Goal: Information Seeking & Learning: Learn about a topic

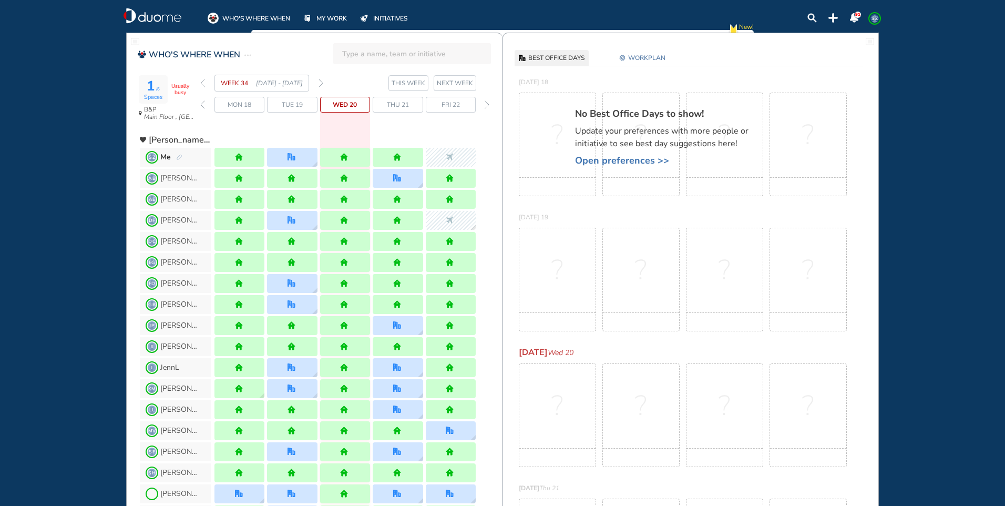
click at [321, 84] on img "forward week" at bounding box center [321, 83] width 5 height 8
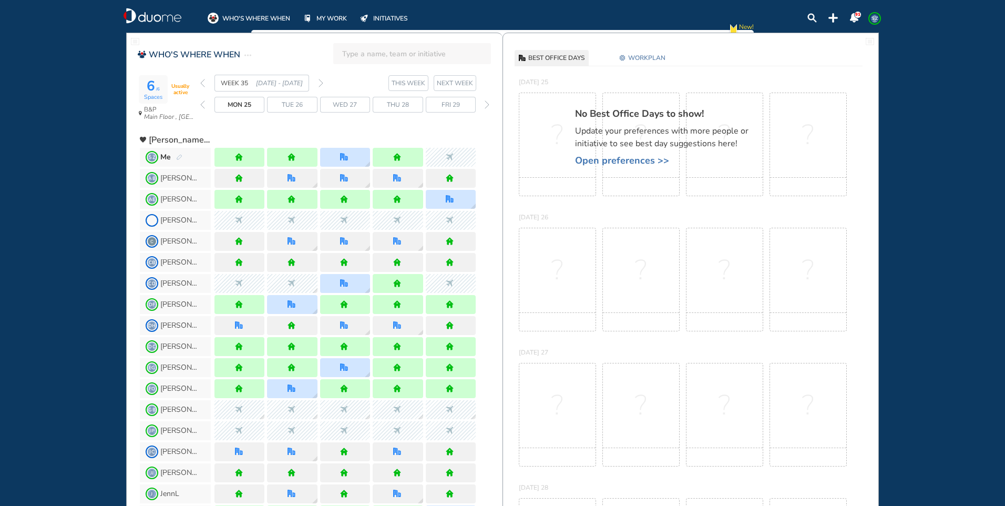
click at [351, 103] on span "Wed 27" at bounding box center [345, 104] width 24 height 11
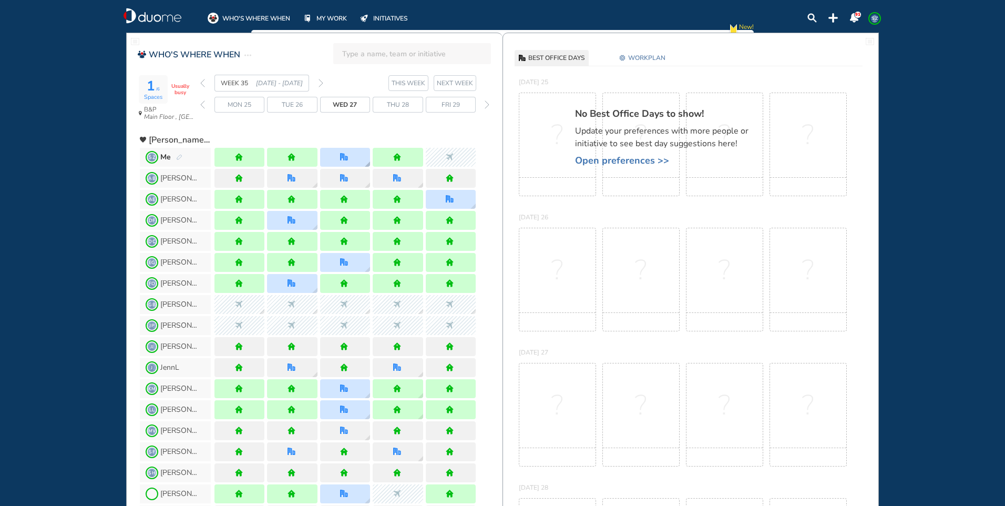
click at [343, 155] on img "office" at bounding box center [344, 157] width 8 height 8
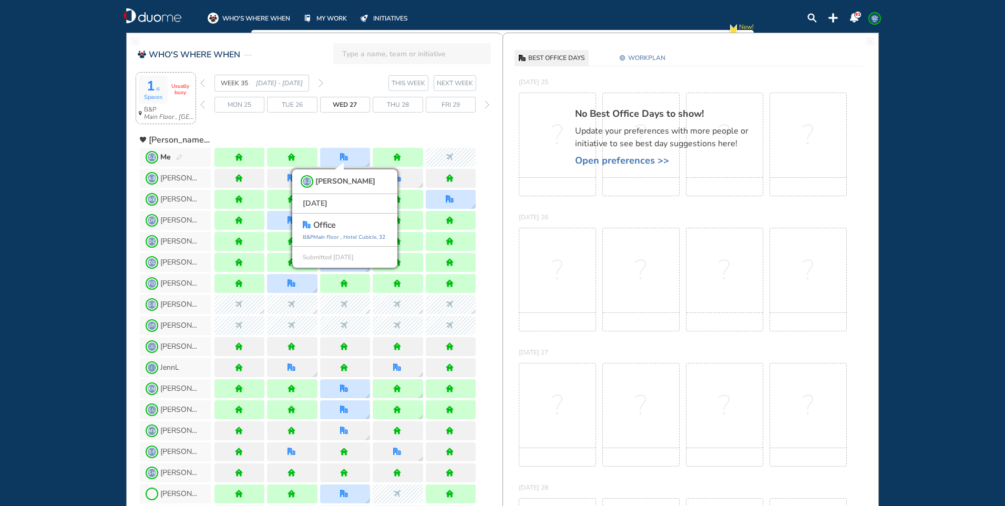
click at [151, 86] on span "1 /6" at bounding box center [153, 86] width 13 height 16
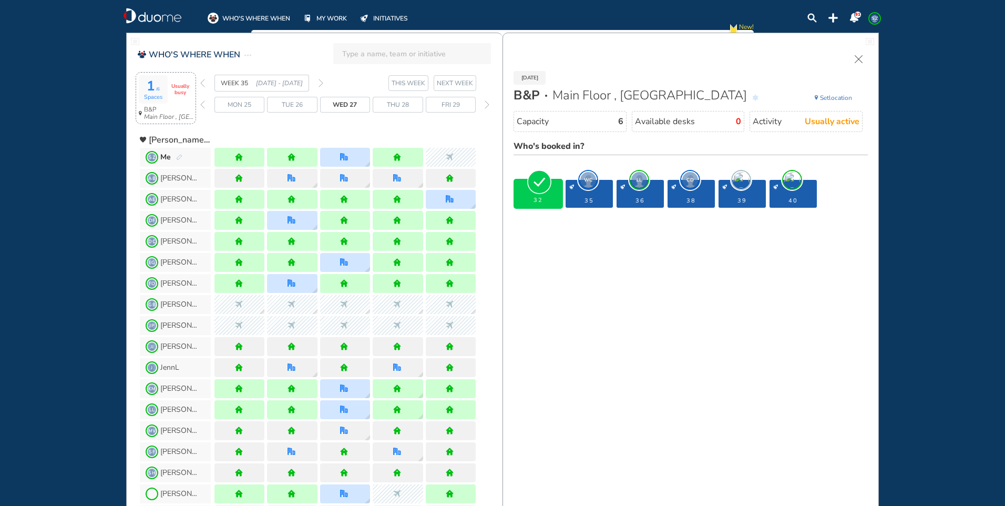
click at [590, 182] on span "WC" at bounding box center [588, 180] width 16 height 16
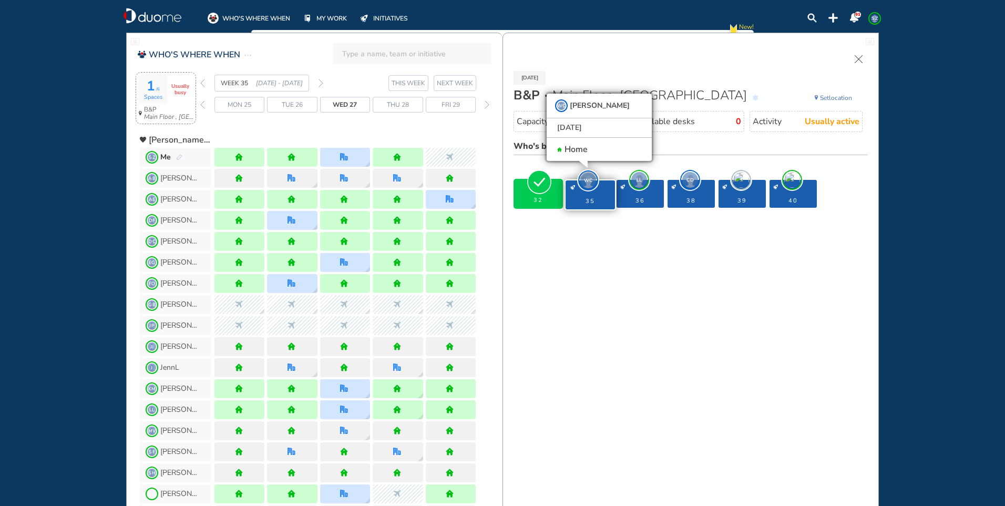
click at [640, 181] on span "LL" at bounding box center [639, 180] width 16 height 16
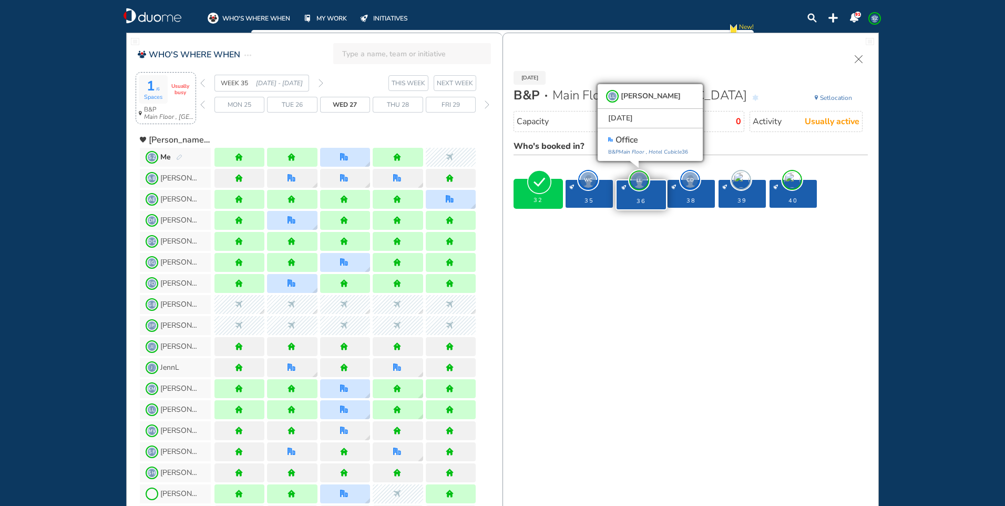
click at [690, 179] on span "CD" at bounding box center [690, 180] width 16 height 16
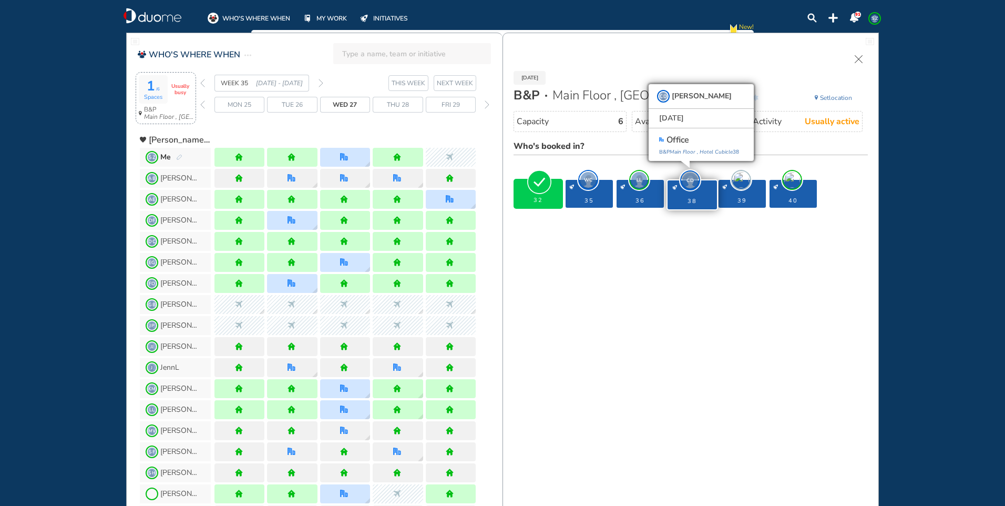
click at [741, 179] on span "desk-details" at bounding box center [741, 180] width 16 height 16
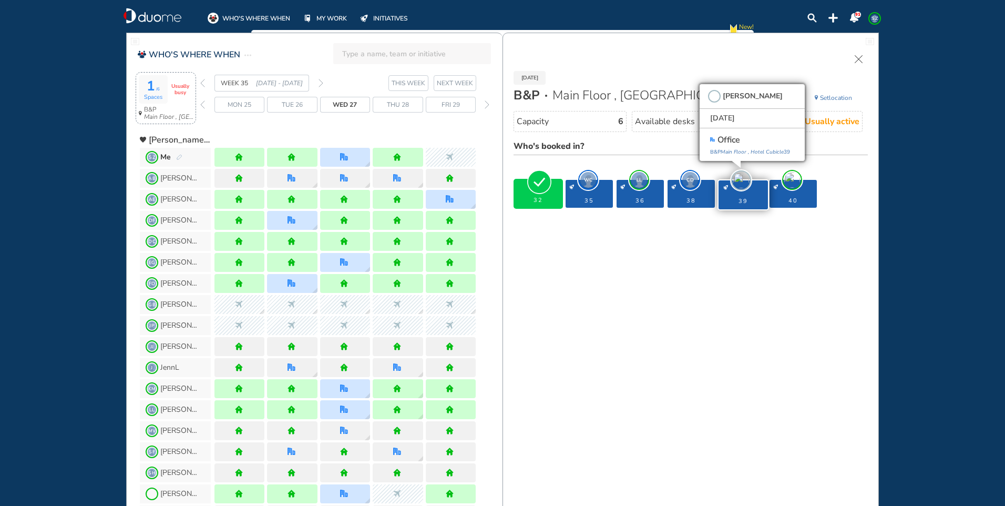
click at [794, 183] on span "desk-details" at bounding box center [792, 180] width 16 height 16
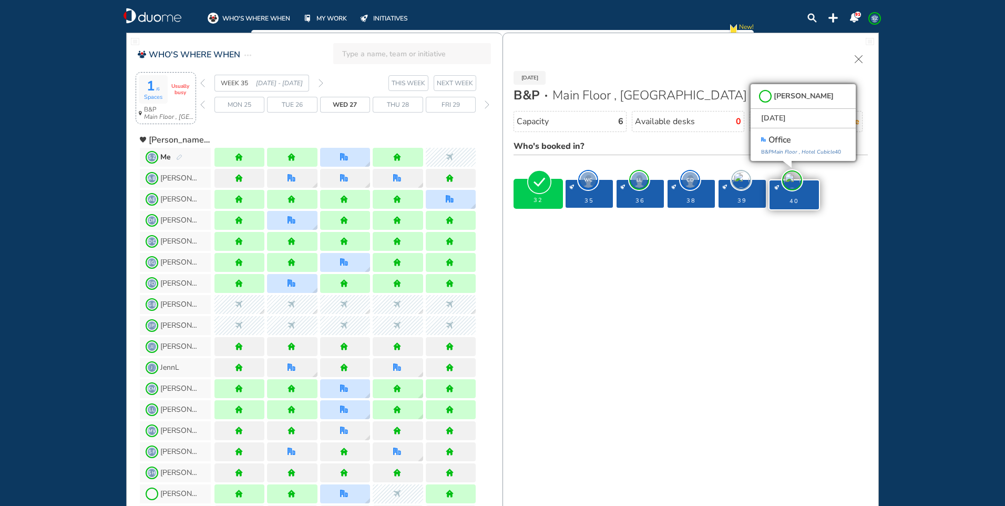
click at [738, 181] on span "desk-details" at bounding box center [741, 180] width 16 height 16
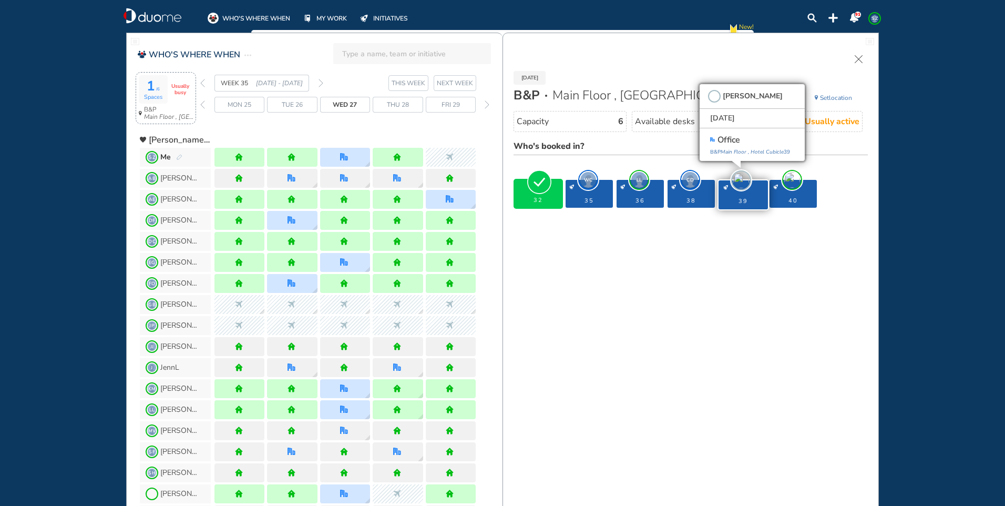
click at [689, 180] on span "CD" at bounding box center [690, 180] width 16 height 16
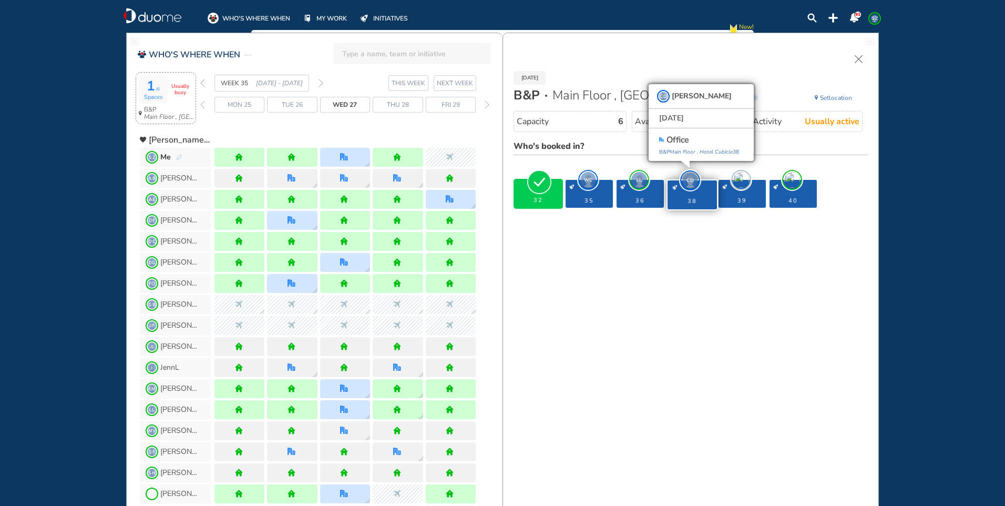
click at [641, 179] on span "LL" at bounding box center [639, 180] width 16 height 16
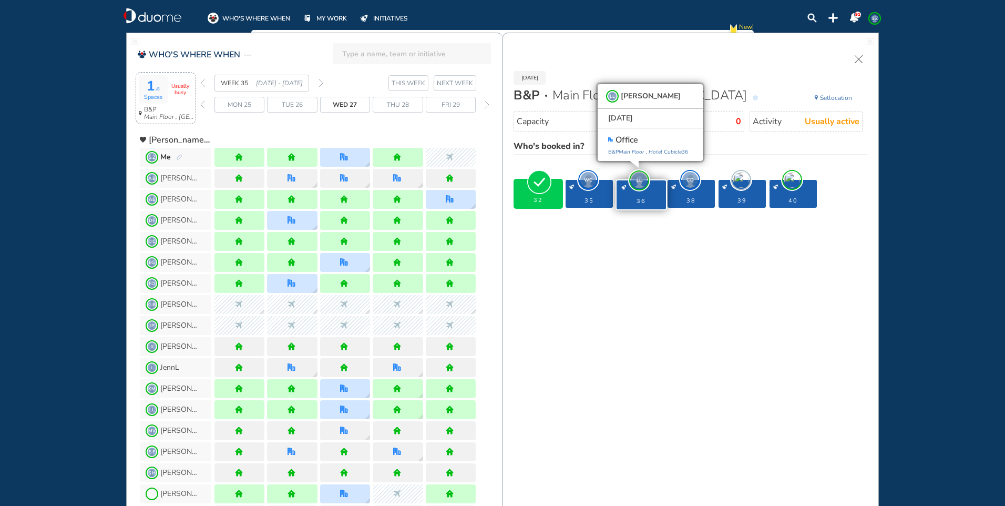
click at [584, 180] on span "WC" at bounding box center [588, 180] width 16 height 16
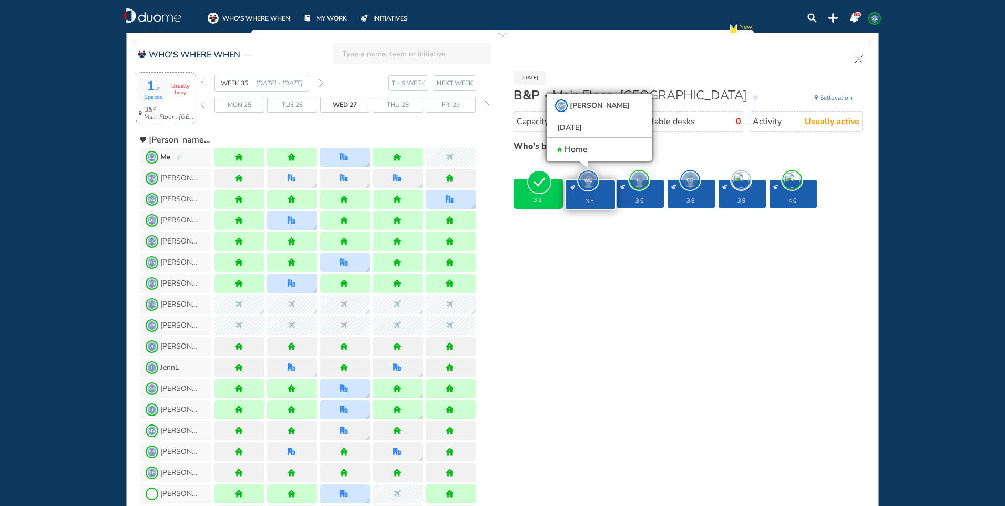
click at [320, 83] on img "forward week" at bounding box center [321, 83] width 5 height 8
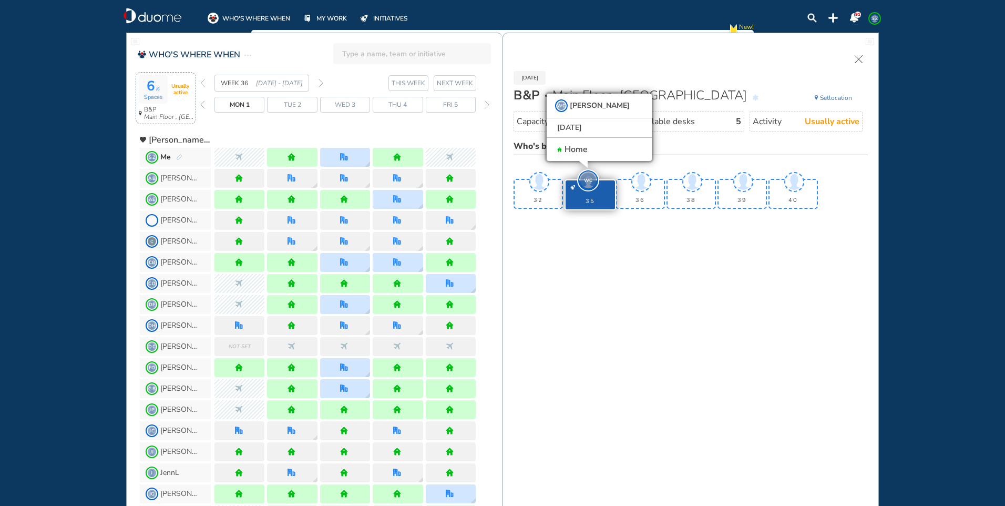
click at [349, 103] on span "Wed 3" at bounding box center [345, 104] width 21 height 11
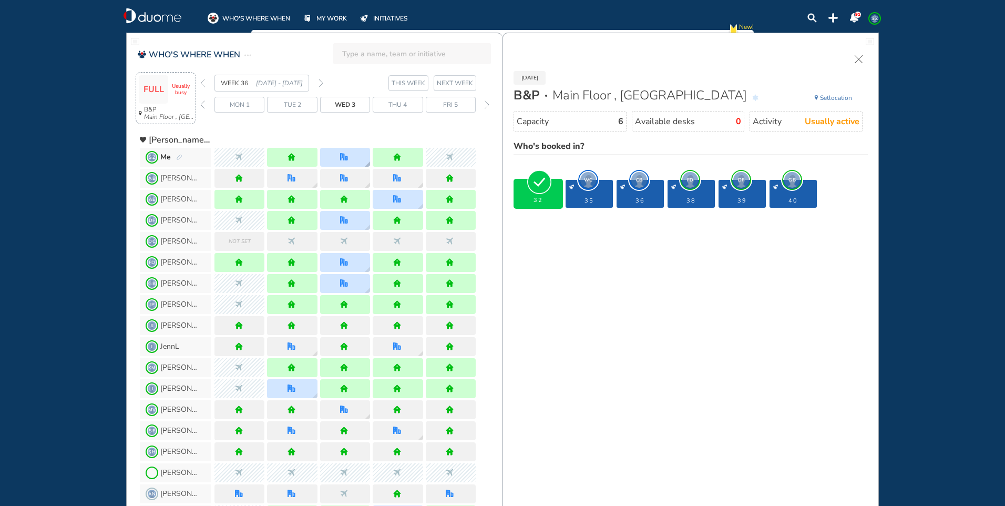
click at [351, 151] on div at bounding box center [345, 157] width 50 height 19
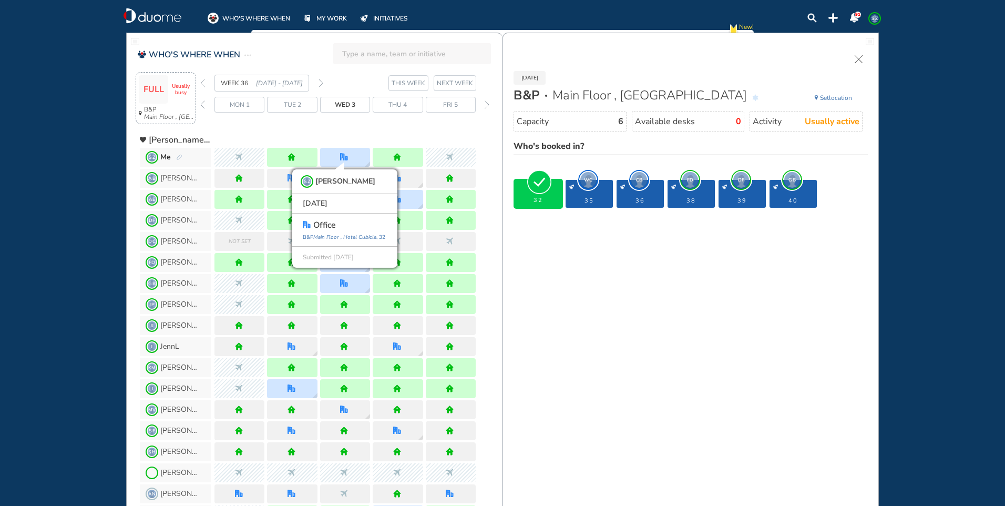
click at [589, 183] on span "WC" at bounding box center [588, 180] width 16 height 16
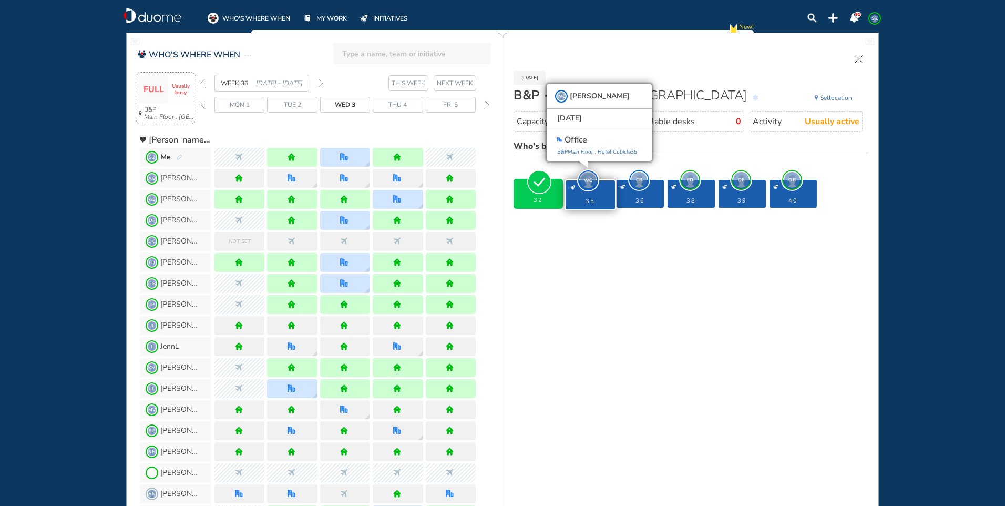
click at [642, 183] on span "CB" at bounding box center [639, 180] width 16 height 16
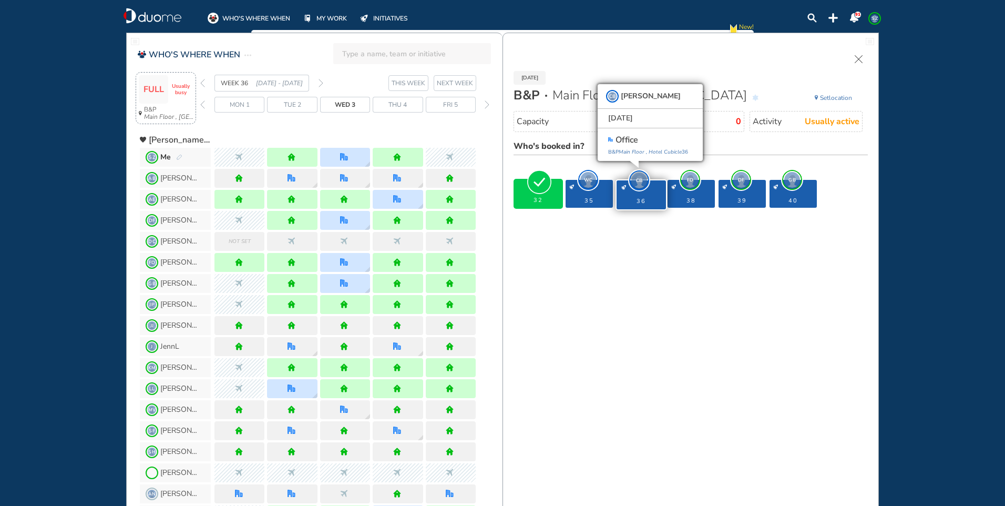
click at [698, 182] on span "FD" at bounding box center [690, 180] width 16 height 16
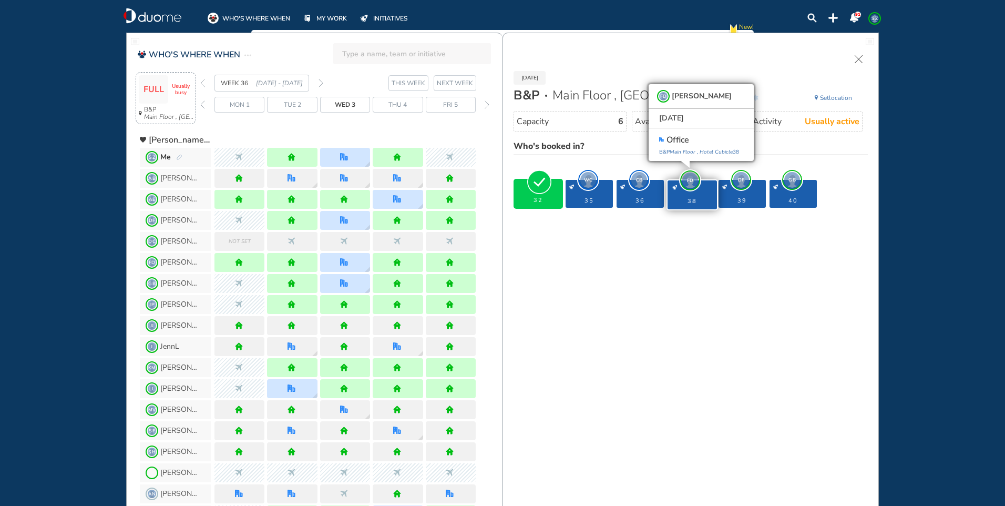
click at [745, 180] on span "DF" at bounding box center [741, 180] width 16 height 16
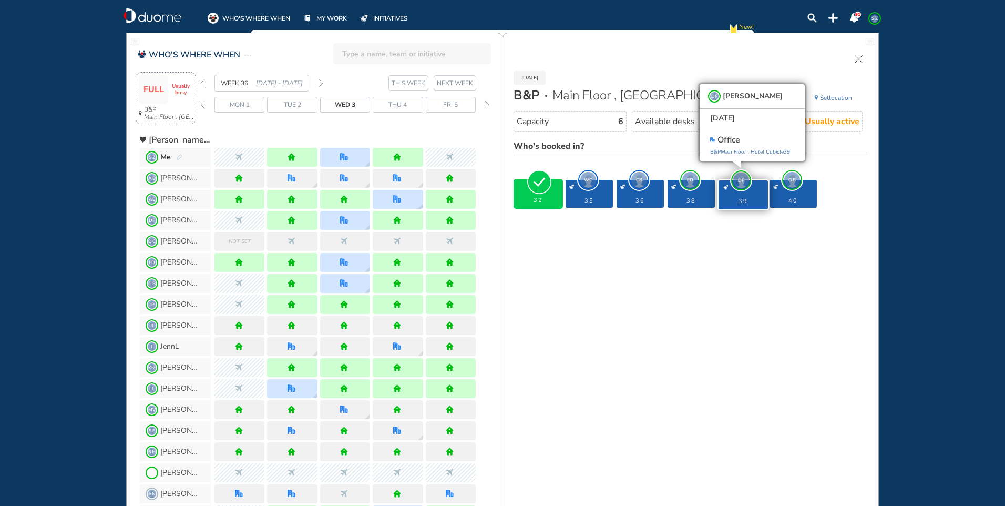
click at [795, 180] on span "GB" at bounding box center [792, 180] width 16 height 16
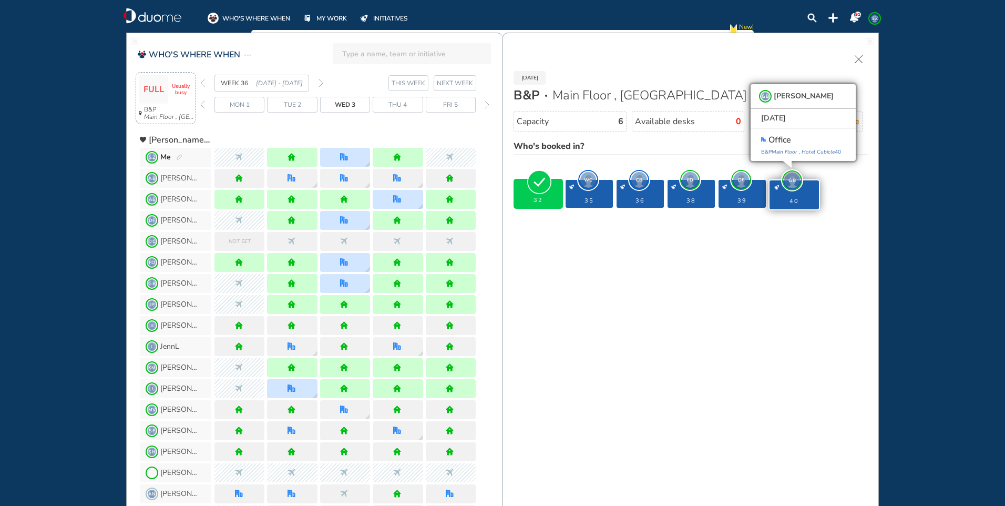
click at [319, 81] on img "forward week" at bounding box center [321, 83] width 5 height 8
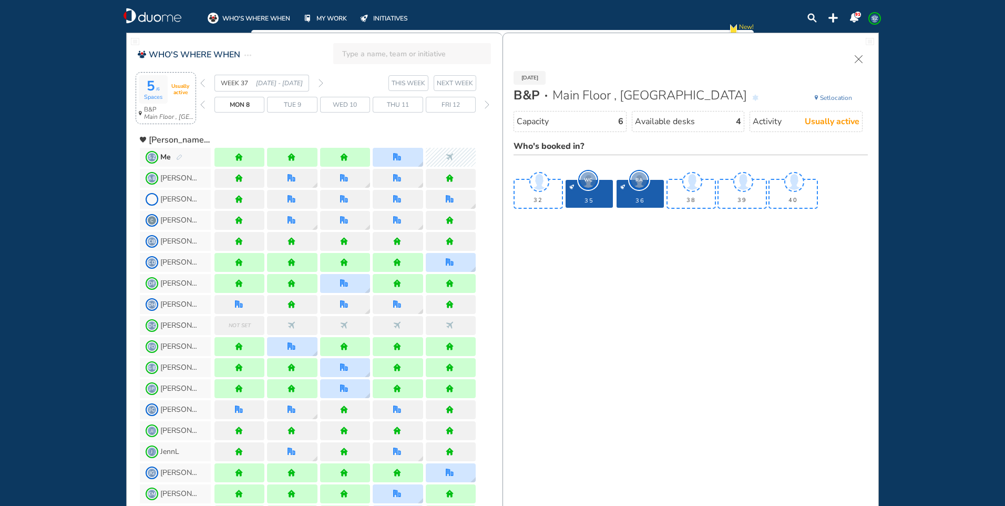
click at [398, 107] on span "Thu 11" at bounding box center [398, 104] width 22 height 11
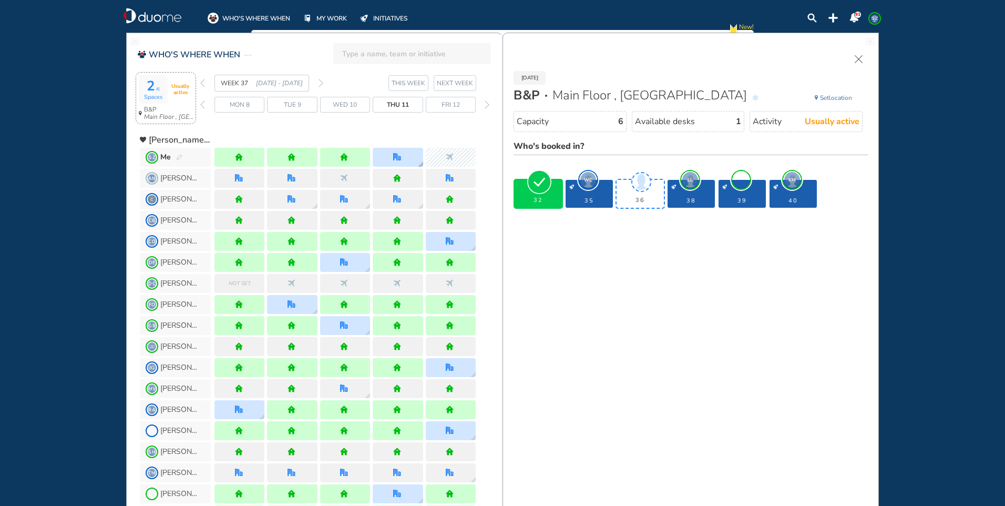
click at [405, 155] on div at bounding box center [398, 157] width 50 height 19
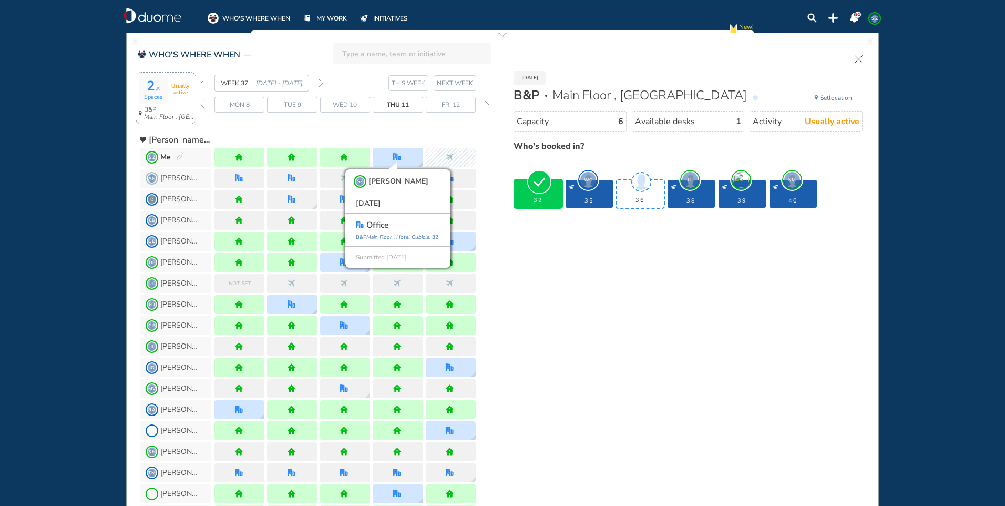
click at [322, 81] on img "forward week" at bounding box center [321, 83] width 5 height 8
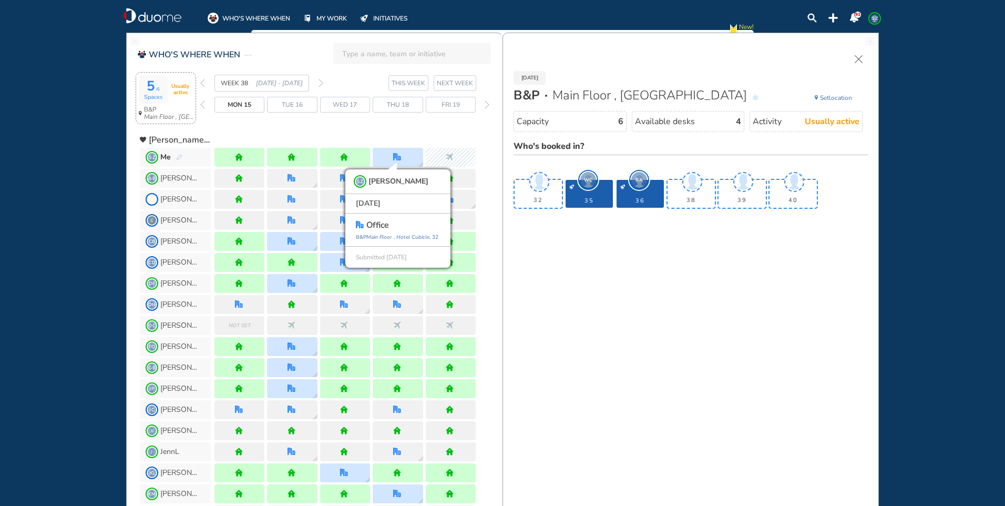
click at [404, 103] on span "Thu 18" at bounding box center [398, 104] width 22 height 11
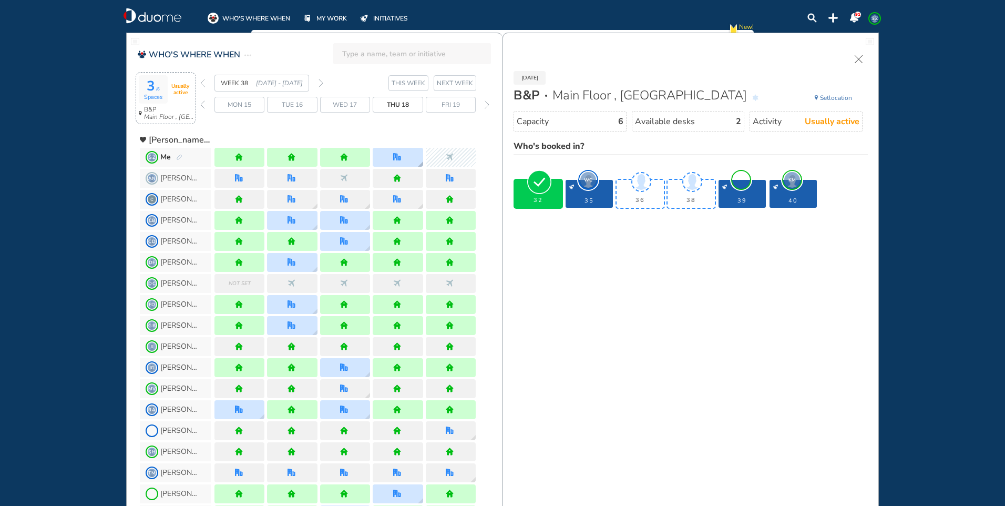
click at [409, 151] on div at bounding box center [398, 157] width 50 height 19
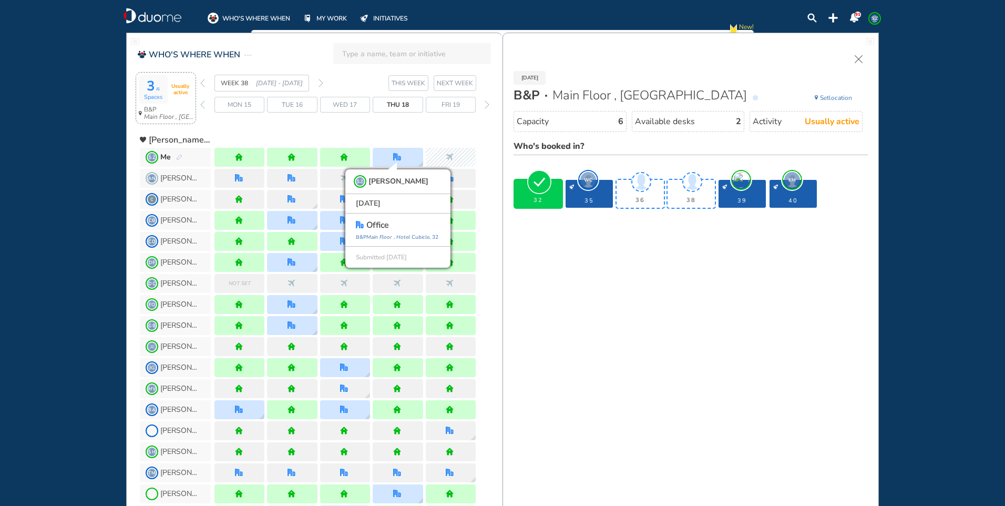
click at [200, 84] on div "3 /6 Spaces Usually active B&P Main Floor , Hotel Cubicle WEEK 38 [DATE] - [DAT…" at bounding box center [321, 101] width 363 height 52
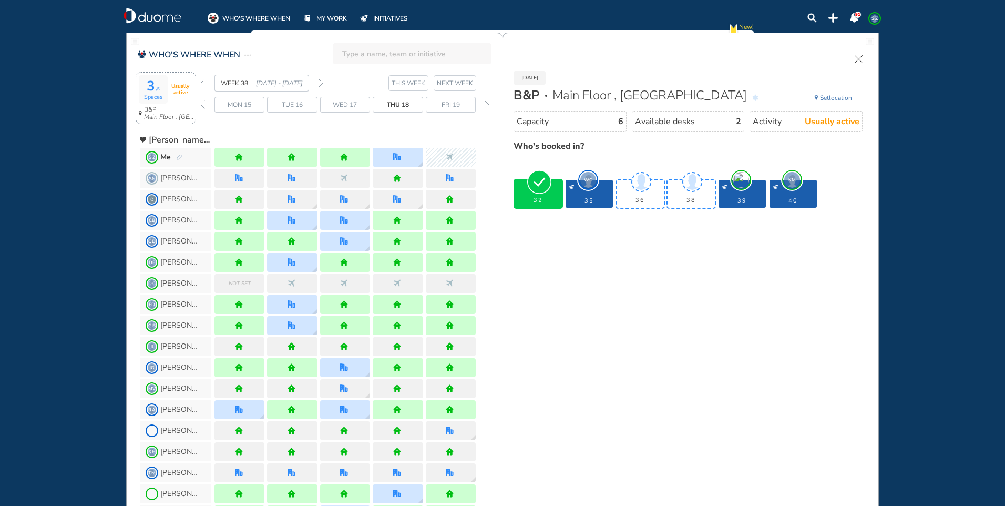
click at [202, 84] on img "back week" at bounding box center [202, 83] width 5 height 8
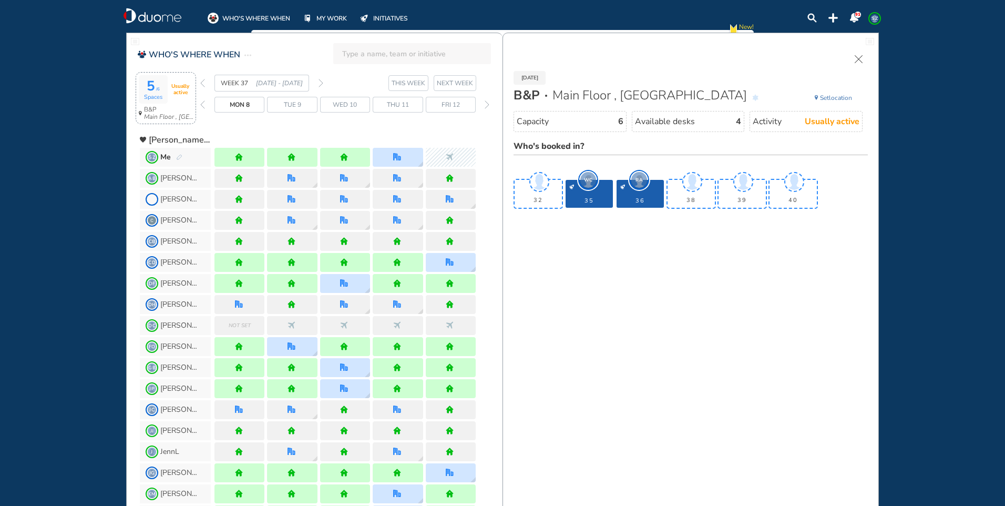
click at [202, 84] on img "back week" at bounding box center [202, 83] width 5 height 8
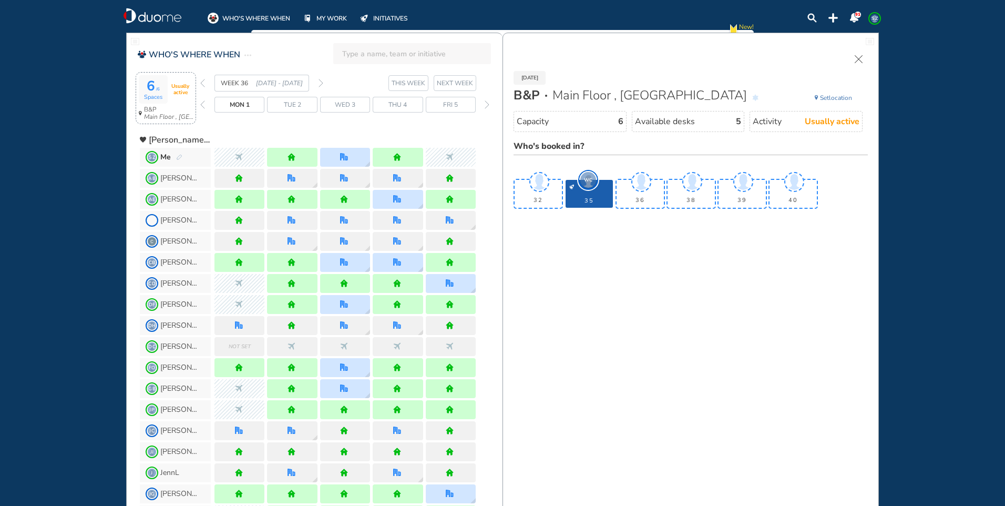
click at [321, 81] on img "forward week" at bounding box center [321, 83] width 5 height 8
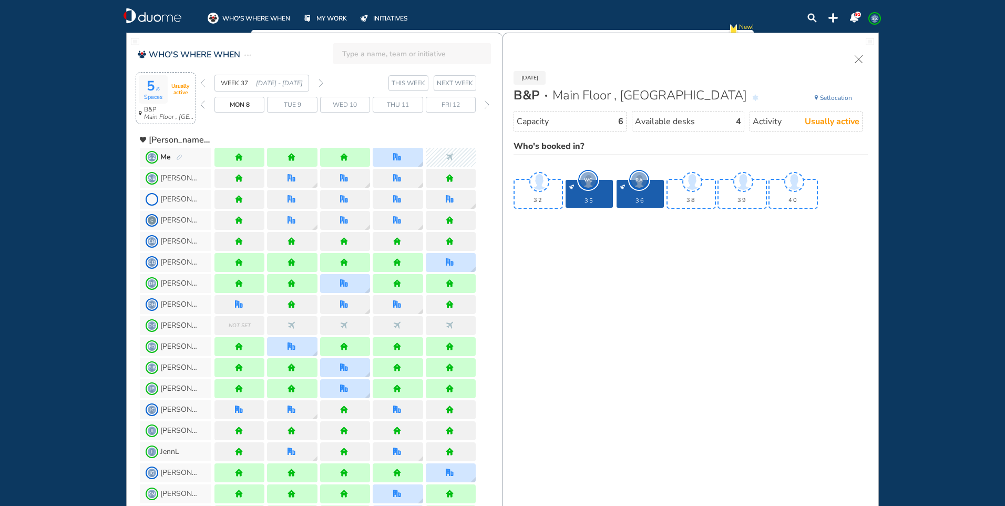
click at [321, 81] on img "forward week" at bounding box center [321, 83] width 5 height 8
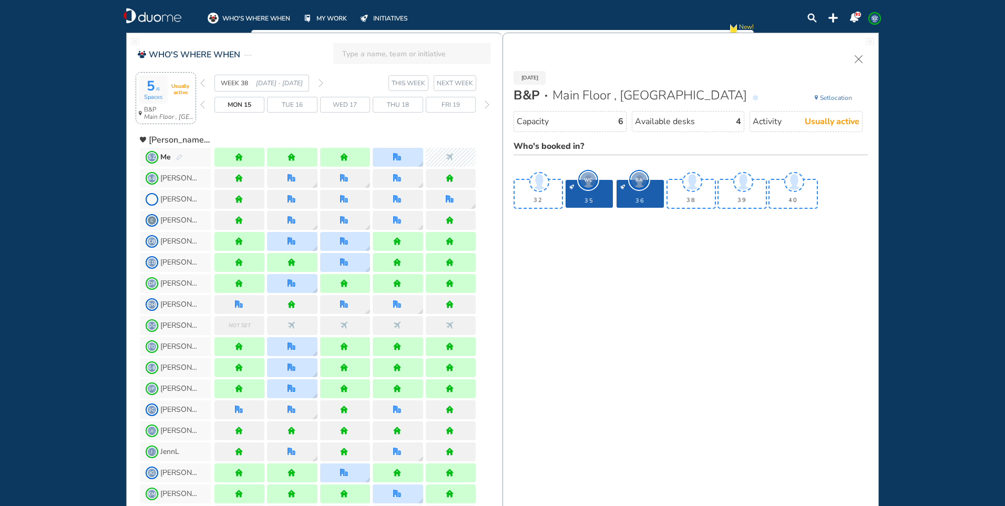
click at [321, 81] on img "forward week" at bounding box center [321, 83] width 5 height 8
